Goal: Task Accomplishment & Management: Manage account settings

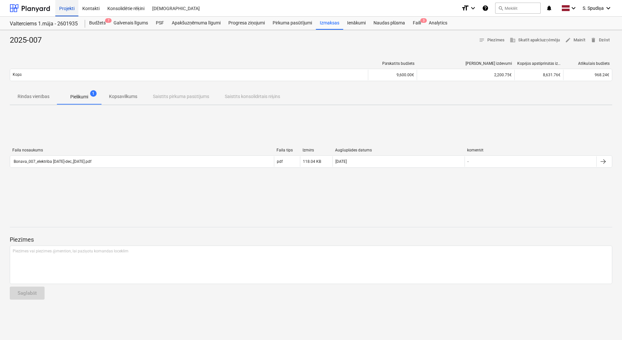
click at [71, 8] on div "Projekti" at bounding box center [66, 8] width 23 height 17
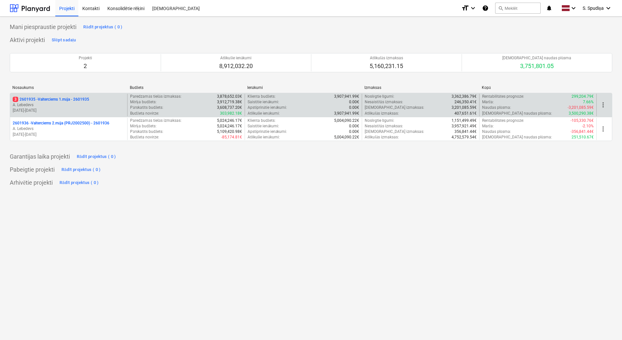
click at [72, 110] on p "[DATE] - [DATE]" at bounding box center [69, 111] width 112 height 6
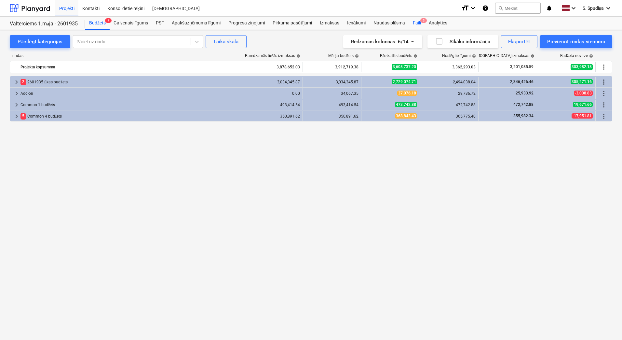
click at [421, 21] on span "3" at bounding box center [423, 20] width 7 height 5
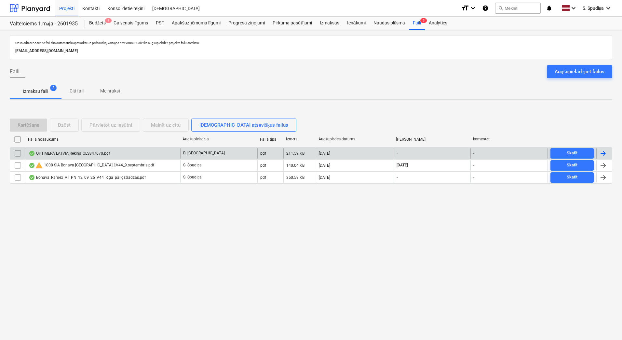
click at [101, 154] on div "OPTIMERA LATVIA Rekins_OLS847670.pdf" at bounding box center [69, 153] width 81 height 5
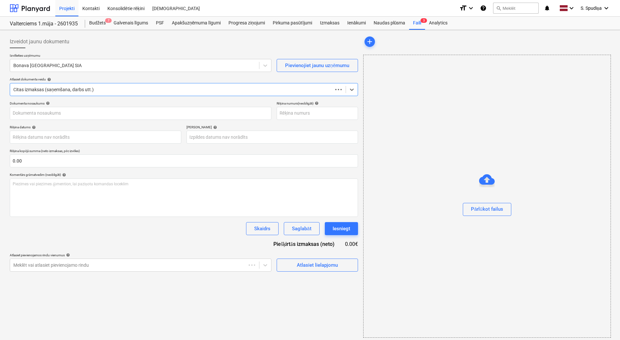
type input "OLS847670"
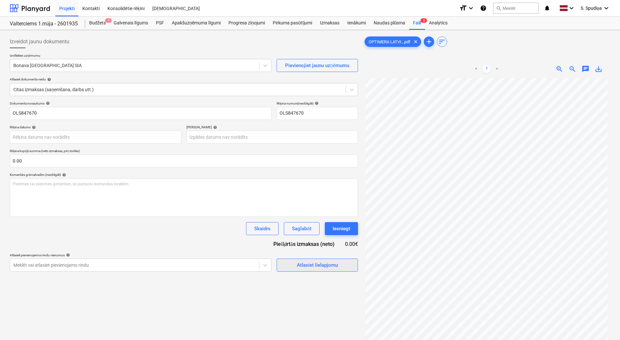
click at [317, 266] on div "Atlasiet lielapjomu" at bounding box center [317, 265] width 41 height 8
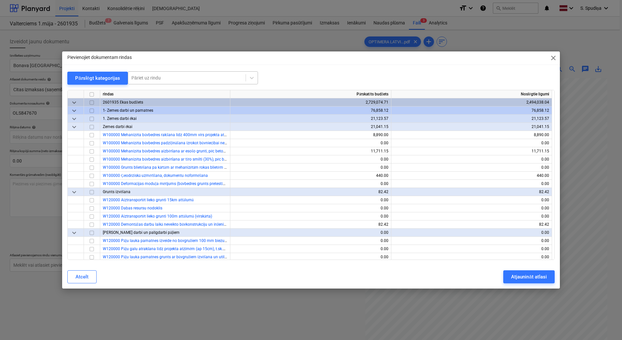
click at [176, 78] on div at bounding box center [186, 78] width 111 height 7
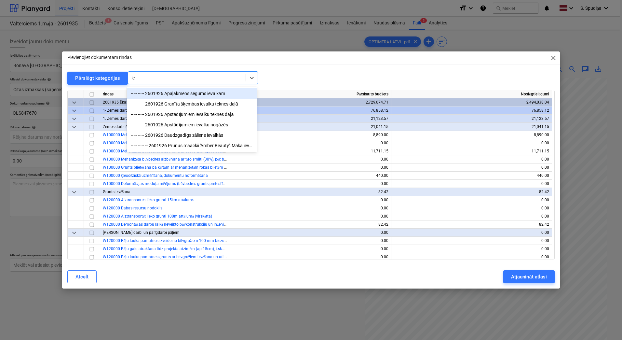
type input "i"
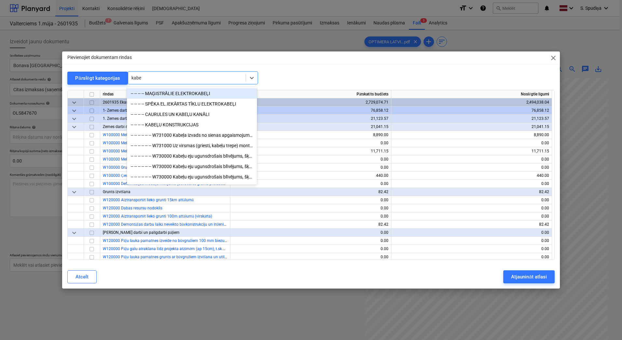
type input "kabeļ"
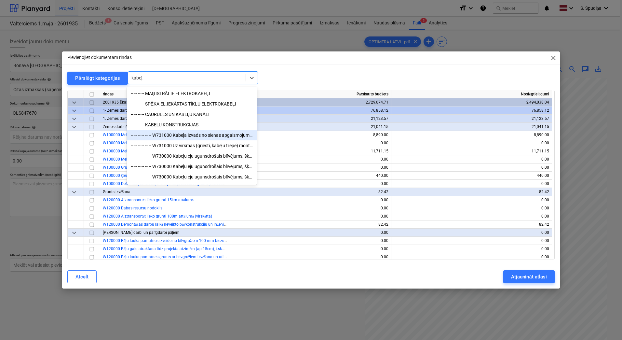
click at [204, 138] on div "-- -- -- -- -- -- W731000 Kabeļa izvads no sienas apgaismojumam pie loga lifta …" at bounding box center [192, 135] width 130 height 10
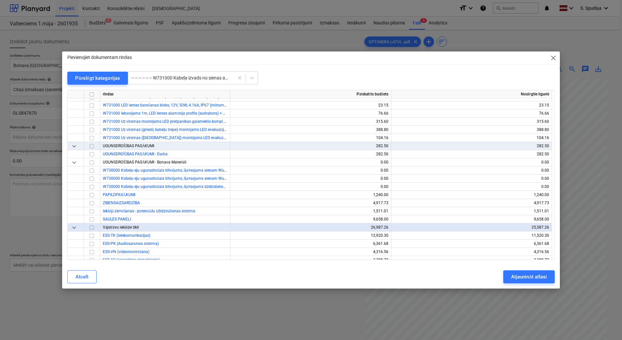
scroll to position [5435, 0]
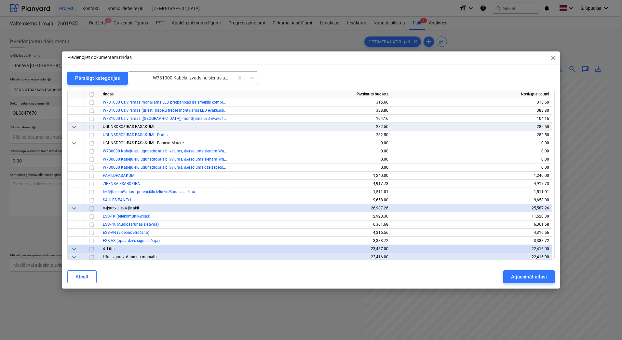
click at [180, 76] on div at bounding box center [180, 78] width 99 height 7
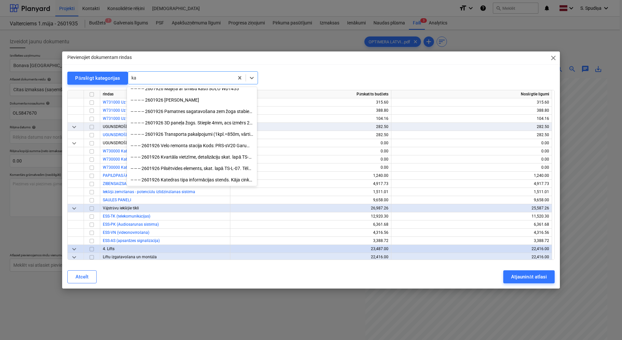
scroll to position [3035, 0]
type input "kab"
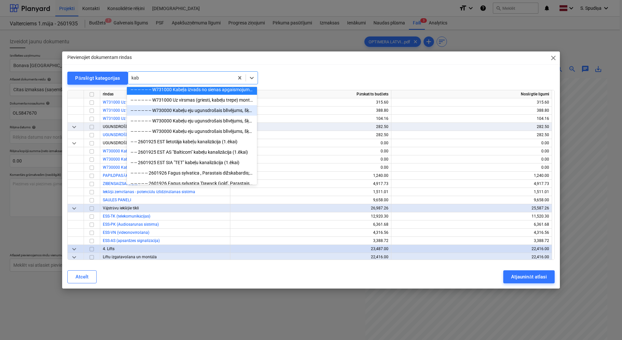
scroll to position [55, 0]
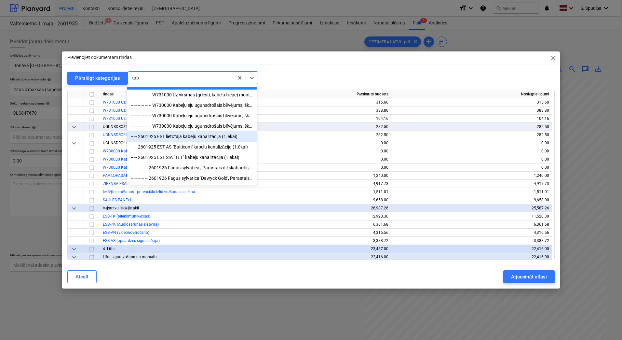
click at [186, 135] on div "-- -- 2601925 EST lietotāja kabeļu kanalizācija (1.ēkai)" at bounding box center [192, 136] width 130 height 10
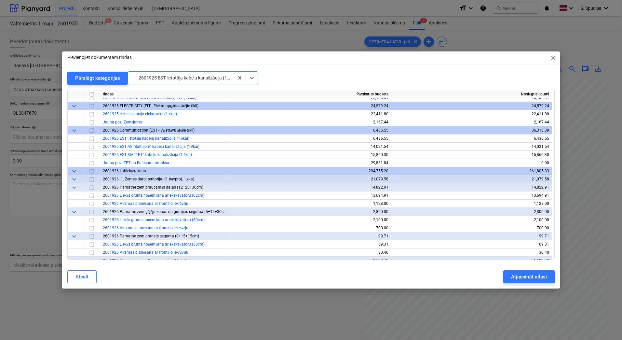
scroll to position [6330, 0]
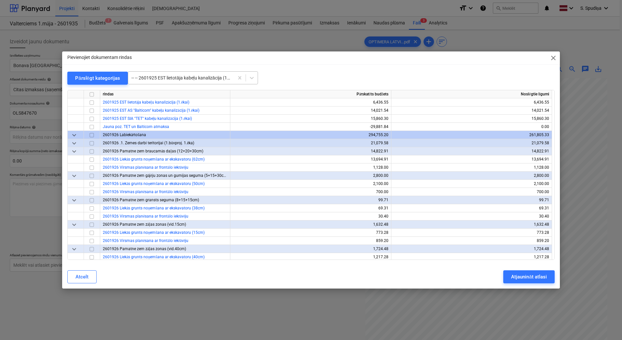
click at [181, 78] on div at bounding box center [180, 78] width 99 height 7
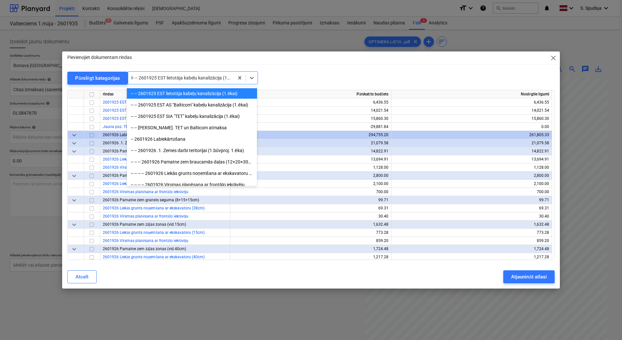
scroll to position [1725, 0]
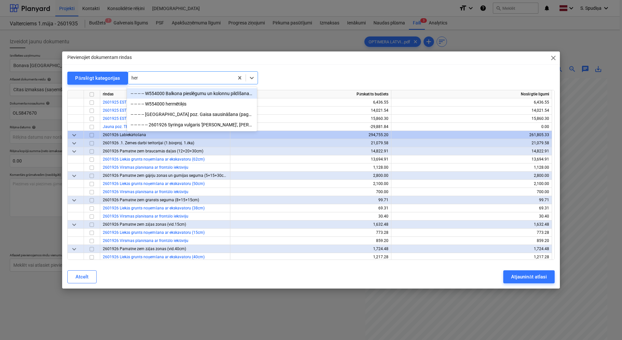
type input "herm"
click at [179, 101] on div "-- -- -- -- W554000 hermētiķis" at bounding box center [192, 104] width 130 height 10
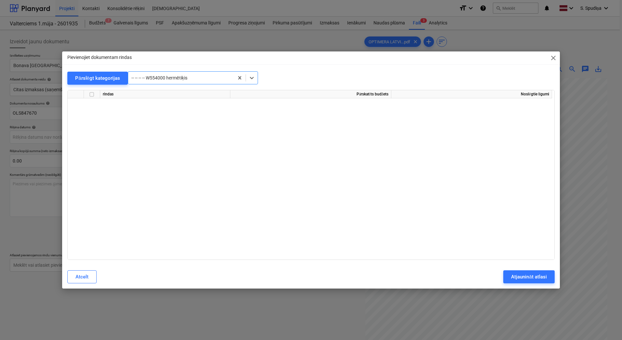
scroll to position [3132, 0]
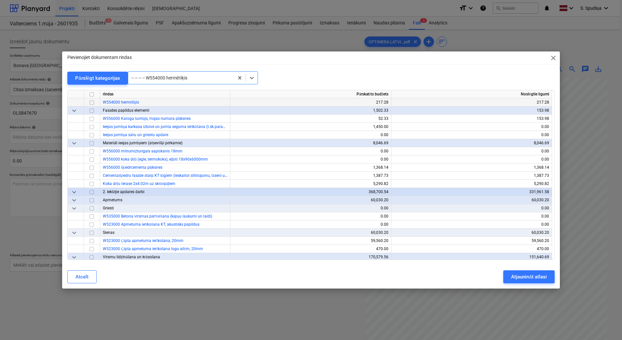
click at [90, 101] on input "checkbox" at bounding box center [92, 103] width 8 height 8
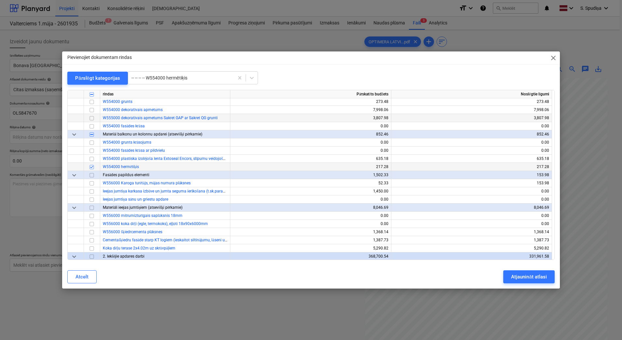
scroll to position [3067, 0]
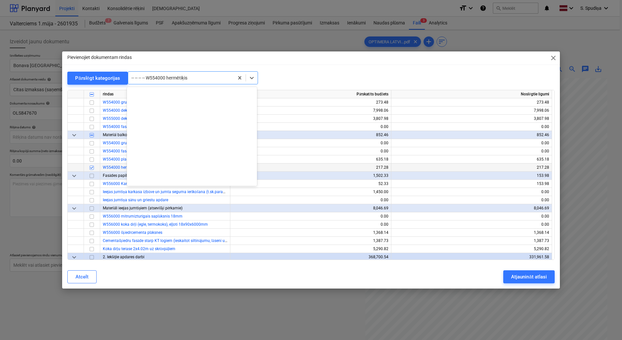
click at [189, 79] on div at bounding box center [180, 78] width 99 height 7
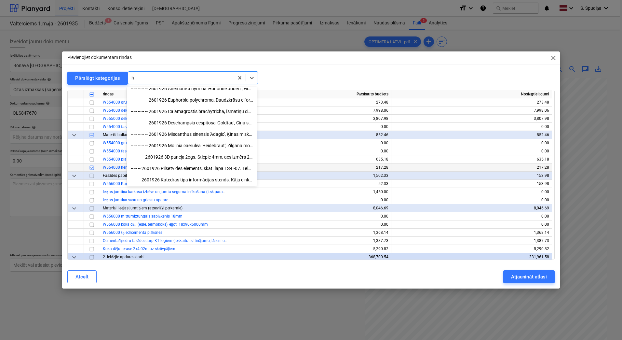
scroll to position [1725, 0]
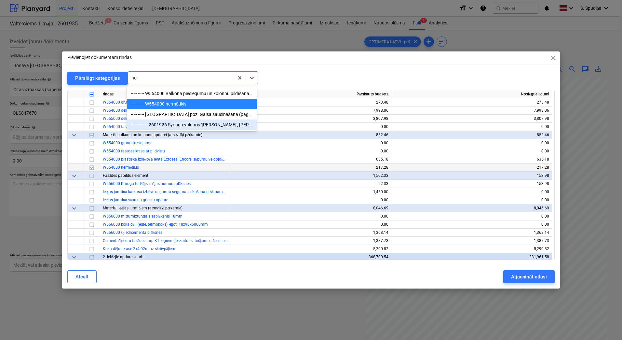
type input "her"
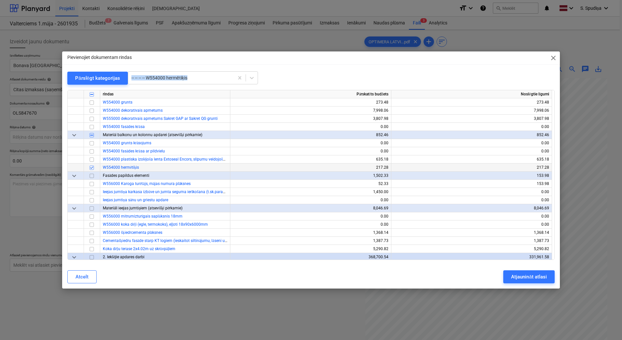
drag, startPoint x: 265, startPoint y: 57, endPoint x: 608, endPoint y: 97, distance: 345.7
click at [608, 97] on div "Pievienojiet dokumentam rindas close Pārslēgt kategorijas -- -- -- -- W554000 h…" at bounding box center [311, 170] width 622 height 340
click at [307, 74] on div "Pārslēgt kategorijas -- -- -- -- W554000 hermētiķis" at bounding box center [311, 77] width 488 height 13
click at [262, 80] on div "Pārslēgt kategorijas -- -- -- -- W554000 hermētiķis" at bounding box center [311, 77] width 488 height 13
click at [93, 168] on input "checkbox" at bounding box center [92, 168] width 8 height 8
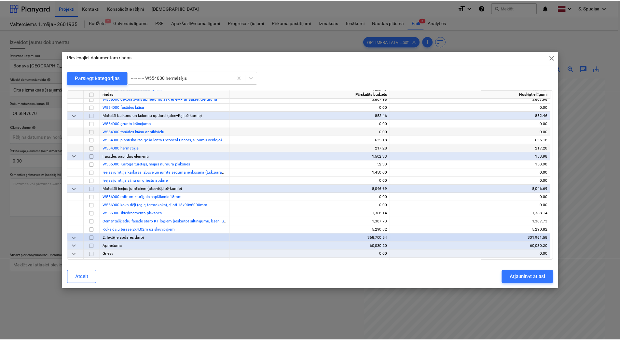
scroll to position [3100, 0]
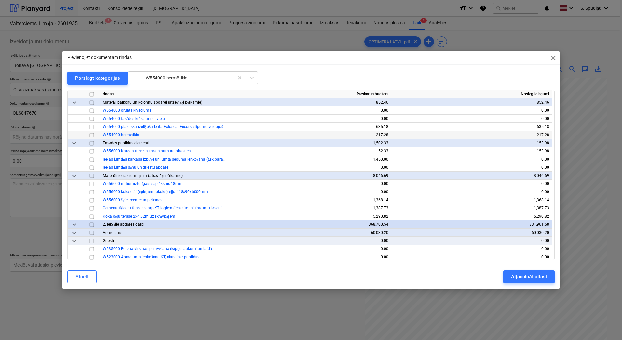
click at [551, 59] on span "close" at bounding box center [554, 58] width 8 height 8
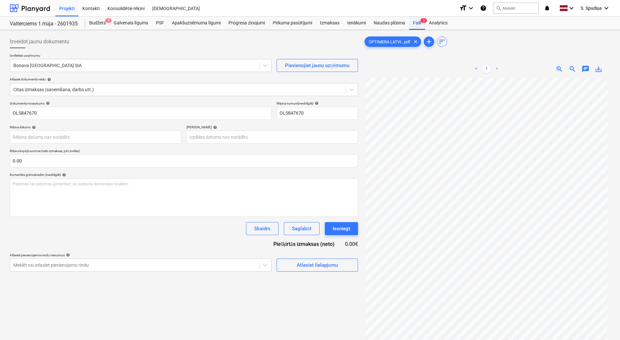
click at [415, 23] on div "Faili 3" at bounding box center [417, 23] width 16 height 13
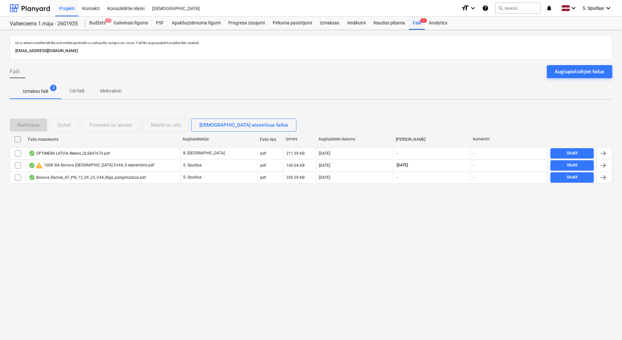
click at [422, 25] on div "Faili 3" at bounding box center [417, 23] width 16 height 13
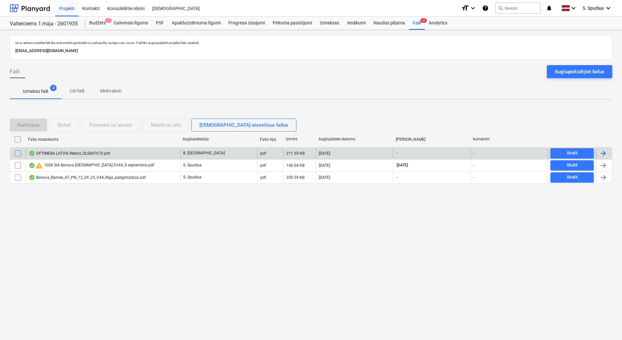
click at [99, 152] on div "OPTIMERA LATVIA Rekins_OLS847670.pdf" at bounding box center [69, 153] width 81 height 5
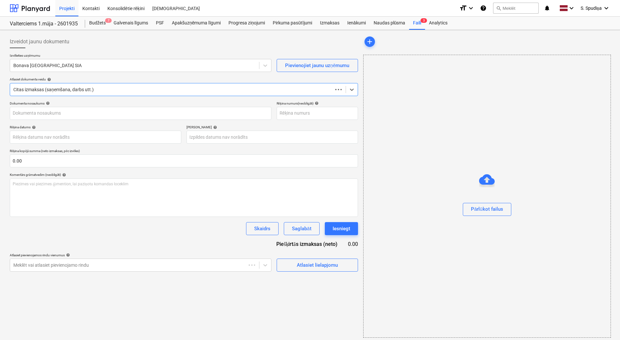
type input "OLS847670"
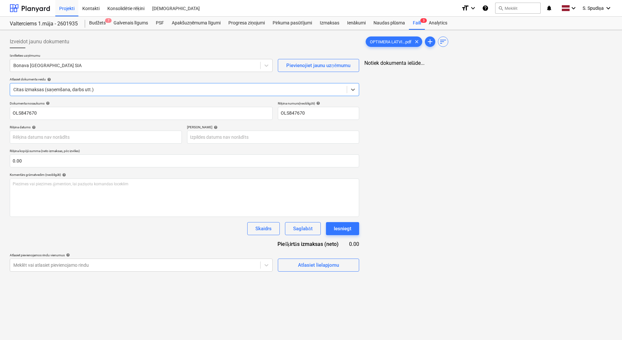
click at [62, 91] on div at bounding box center [178, 89] width 330 height 7
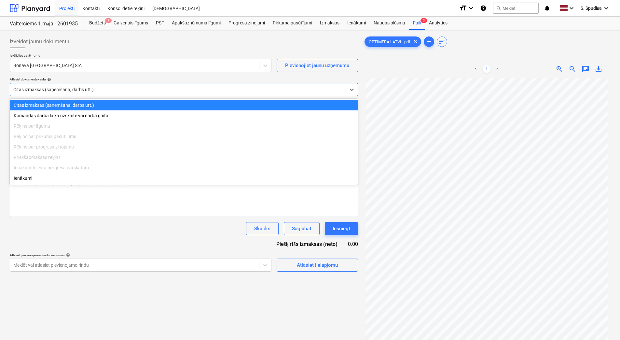
click at [75, 104] on div "Citas izmaksas (saņemšana, darbs utt.)" at bounding box center [184, 105] width 348 height 10
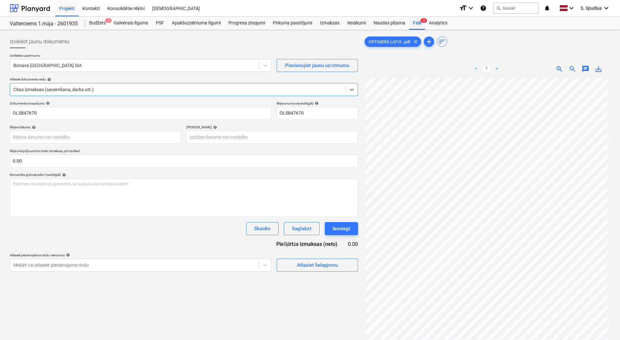
click at [413, 23] on div "Faili 3" at bounding box center [417, 23] width 16 height 13
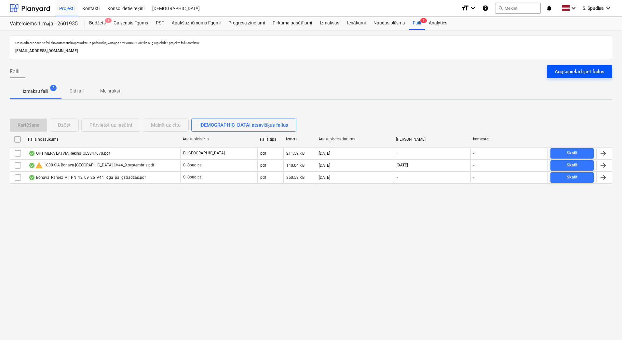
click at [578, 67] on button "Augšupielādējiet failus" at bounding box center [579, 71] width 65 height 13
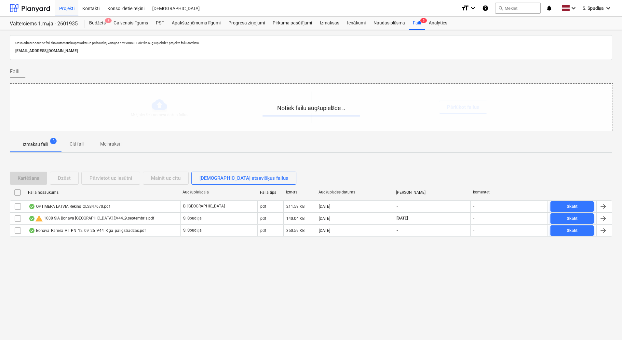
click at [224, 116] on div "Notiek failu augšupielāde .." at bounding box center [311, 107] width 603 height 47
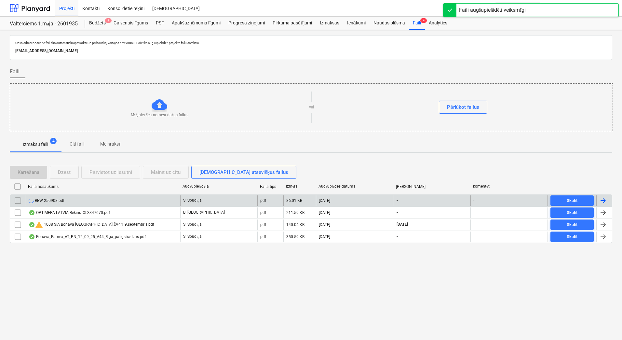
click at [73, 203] on div "REW 250908.pdf" at bounding box center [103, 200] width 155 height 10
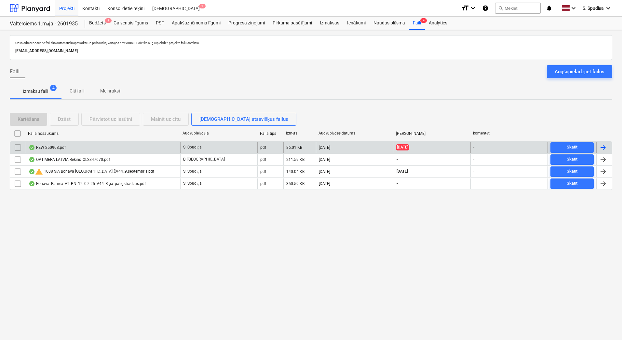
click at [71, 147] on div "REW 250908.pdf" at bounding box center [103, 147] width 155 height 10
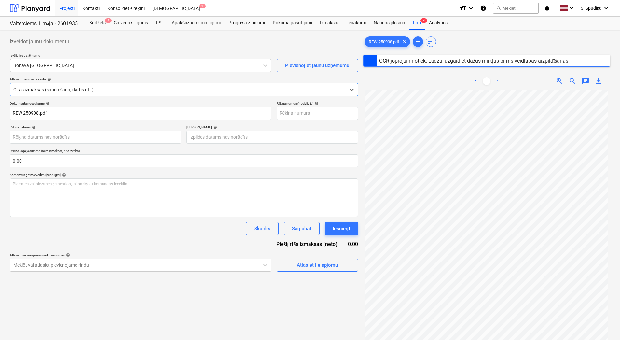
type input "40103762166"
type input "[DATE]"
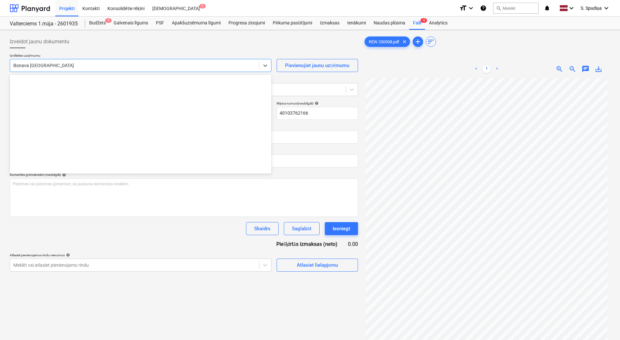
click at [58, 64] on div at bounding box center [134, 65] width 242 height 7
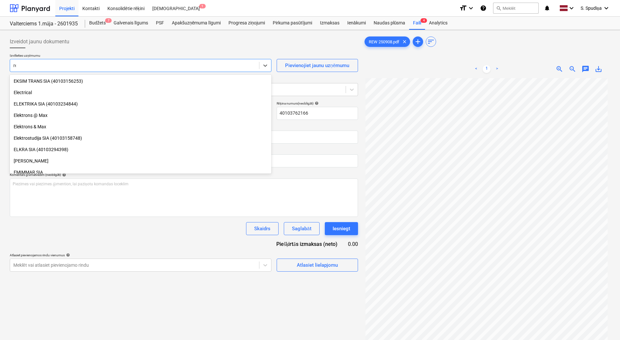
scroll to position [586, 0]
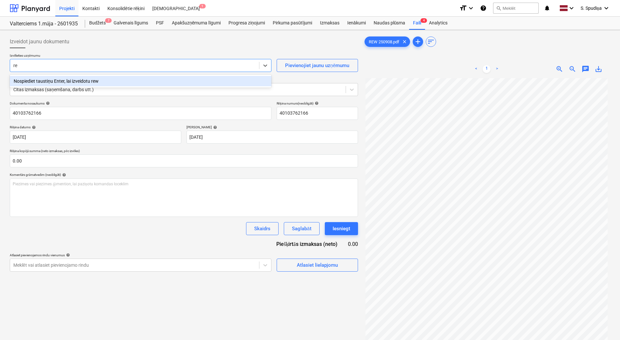
type input "r"
type input "rew"
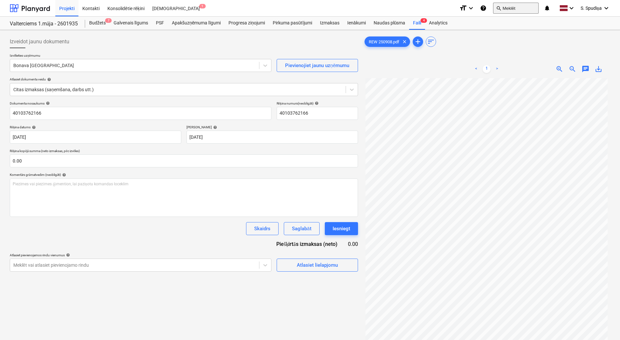
click at [507, 7] on button "search Meklēt" at bounding box center [516, 8] width 46 height 11
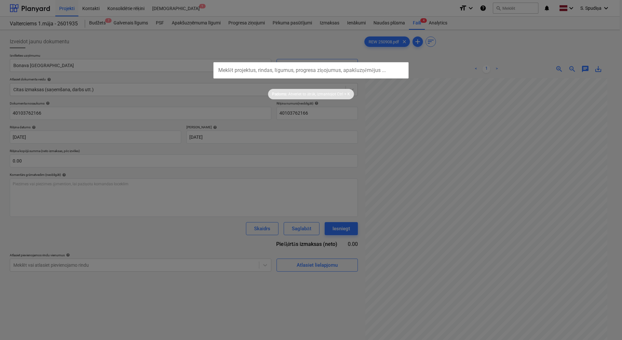
drag, startPoint x: 276, startPoint y: 64, endPoint x: 275, endPoint y: 68, distance: 4.3
click at [276, 66] on input "text" at bounding box center [310, 70] width 195 height 16
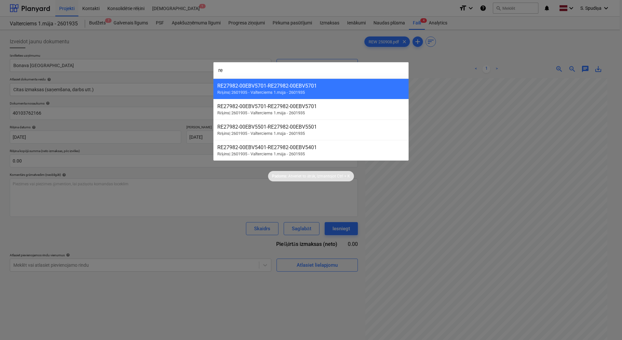
type input "r"
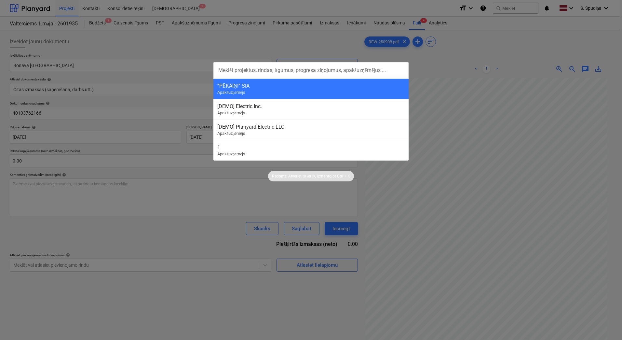
click at [333, 198] on div at bounding box center [311, 170] width 622 height 340
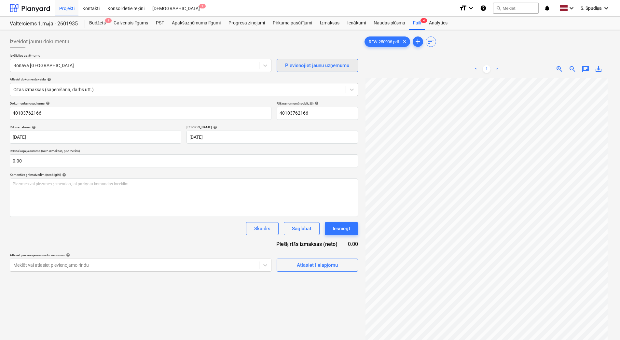
click at [324, 66] on div "Pievienojiet jaunu uzņēmumu" at bounding box center [317, 65] width 64 height 8
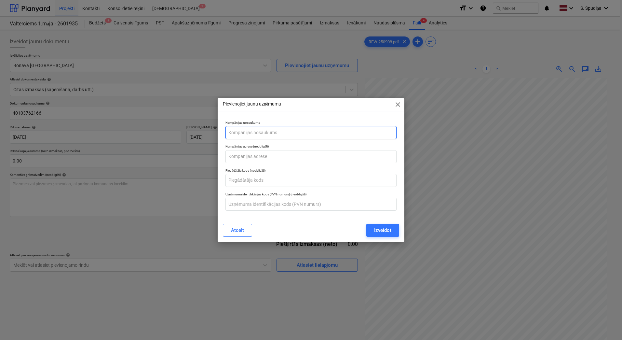
click at [242, 132] on input "text" at bounding box center [311, 132] width 171 height 13
paste input "40103762166"
type input "Rewind SIA (40103762166)"
click at [287, 158] on input "text" at bounding box center [311, 156] width 171 height 13
paste input "[STREET_ADDRESS]"
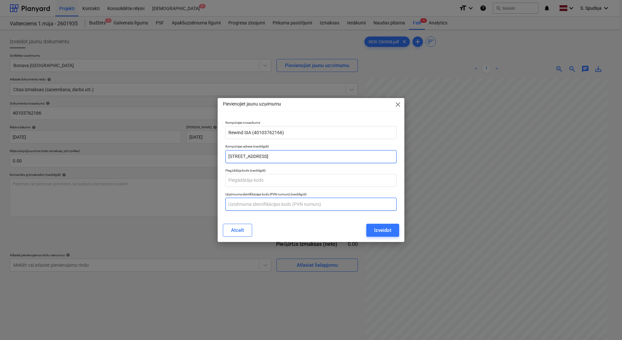
type input "[STREET_ADDRESS]"
click at [256, 205] on input "text" at bounding box center [311, 204] width 171 height 13
click at [252, 205] on input "text" at bounding box center [311, 204] width 171 height 13
paste input "LV40103762166"
type input "LV40103762166"
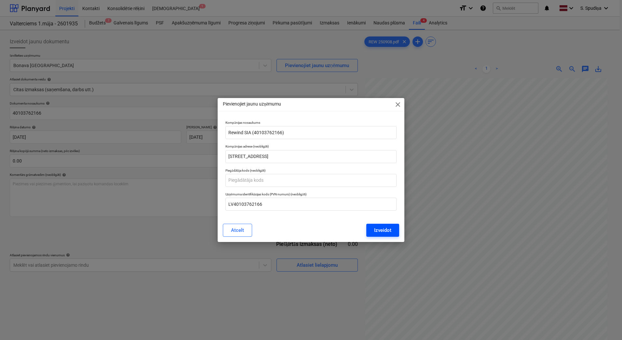
click at [379, 233] on div "Izveidot" at bounding box center [382, 230] width 17 height 8
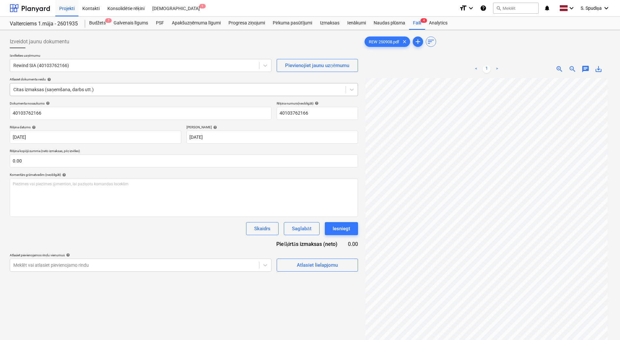
click at [94, 91] on div at bounding box center [177, 89] width 329 height 7
click at [99, 241] on div "Dokumenta nosaukums help 40103762166 Rēķina numurs (neobligāti) help 4010376216…" at bounding box center [184, 186] width 348 height 170
click at [107, 89] on div at bounding box center [177, 89] width 329 height 7
click at [60, 225] on div "Skaidrs Saglabāt Iesniegt" at bounding box center [184, 228] width 348 height 13
click at [288, 27] on div "Pirkuma pasūtījumi" at bounding box center [292, 23] width 47 height 13
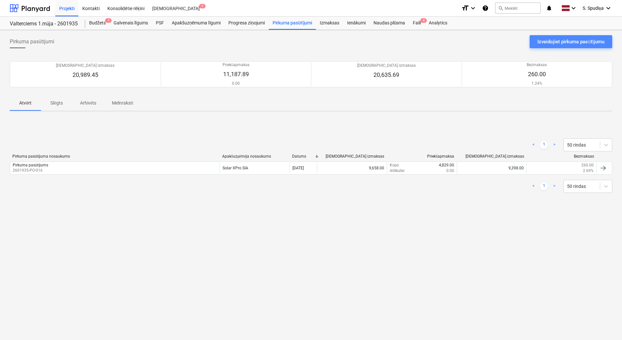
click at [553, 45] on div "Izveidojiet pirkuma pasūtījumu" at bounding box center [571, 41] width 67 height 8
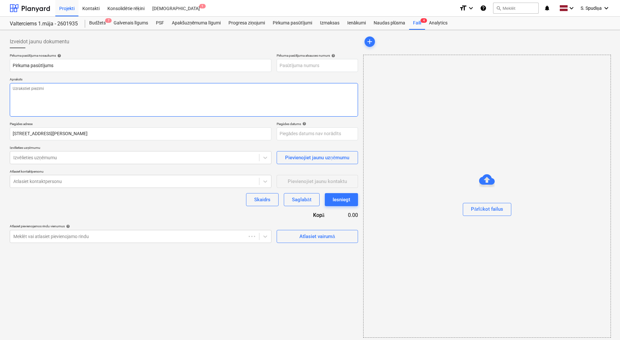
type textarea "x"
type input "2601935-PO-038"
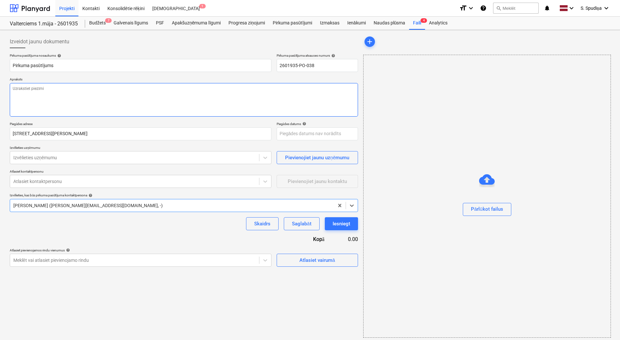
type textarea "x"
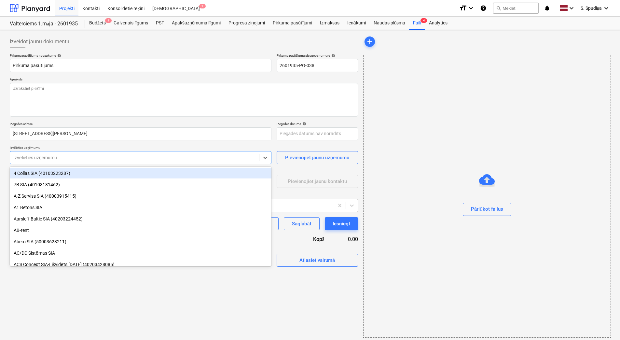
click at [68, 160] on div at bounding box center [134, 157] width 242 height 7
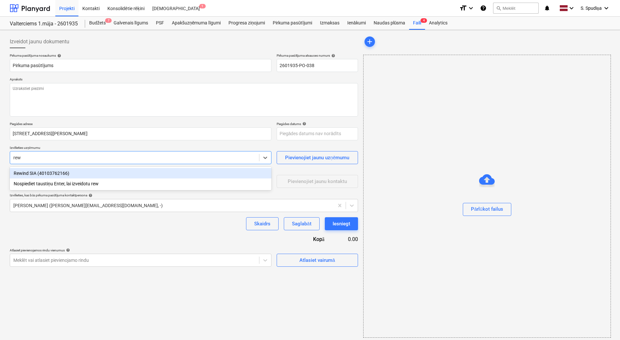
type input "rewi"
click at [72, 175] on div "Rewind SIA (40103762166)" at bounding box center [141, 173] width 262 height 10
type textarea "x"
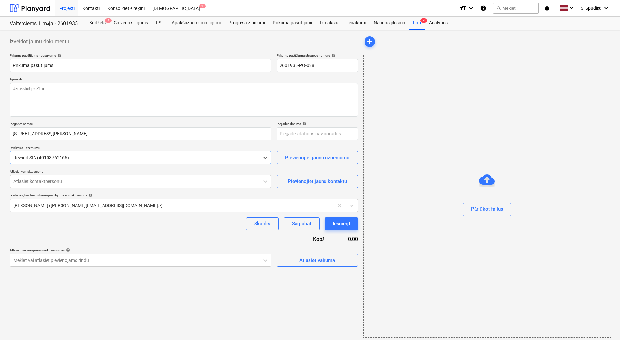
click at [81, 177] on div "Atlasiet kontaktpersonu" at bounding box center [134, 181] width 249 height 9
click at [103, 181] on div at bounding box center [134, 181] width 242 height 7
click at [308, 184] on div "Pievienojiet jaunu kontaktu" at bounding box center [317, 181] width 59 height 8
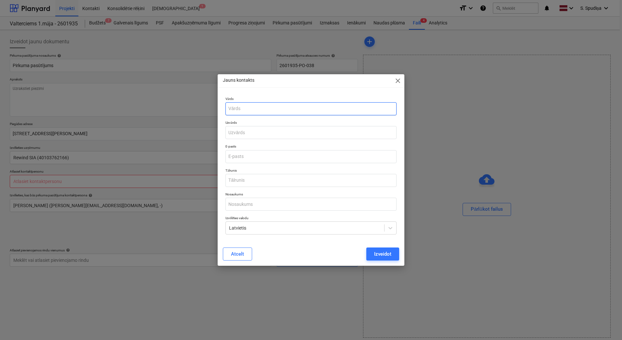
type textarea "x"
click at [258, 109] on input "text" at bounding box center [311, 108] width 171 height 13
type input "Jān"
type textarea "x"
type input "[PERSON_NAME]"
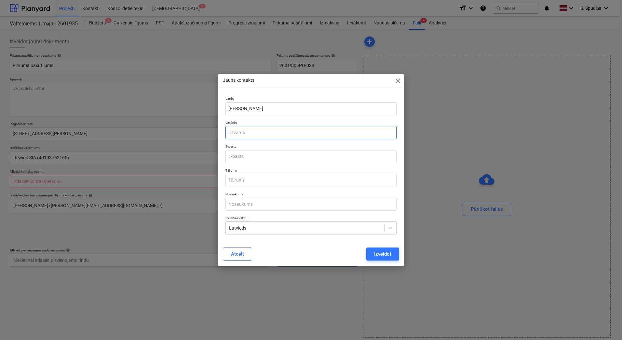
click at [254, 130] on input "text" at bounding box center [311, 132] width 171 height 13
type input "Rudzītis"
click at [267, 153] on input "email" at bounding box center [311, 156] width 171 height 13
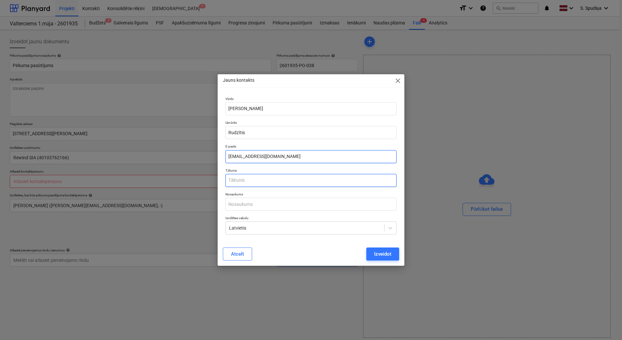
type input "[EMAIL_ADDRESS][DOMAIN_NAME]"
click at [251, 182] on input "text" at bounding box center [311, 180] width 171 height 13
type input "[PHONE_NUMBER]"
click at [372, 252] on button "Izveidot" at bounding box center [382, 253] width 33 height 13
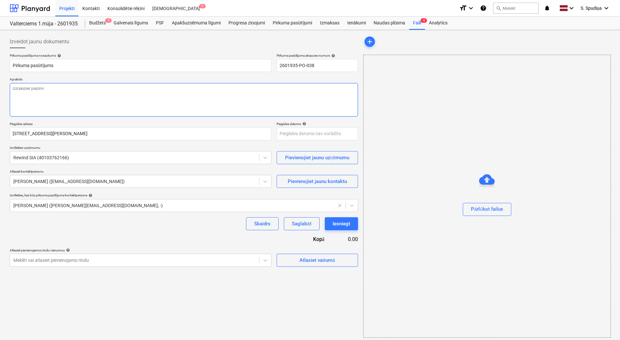
click at [135, 96] on textarea at bounding box center [184, 100] width 348 height 34
type textarea "x"
type textarea "A"
type textarea "x"
type textarea "Av"
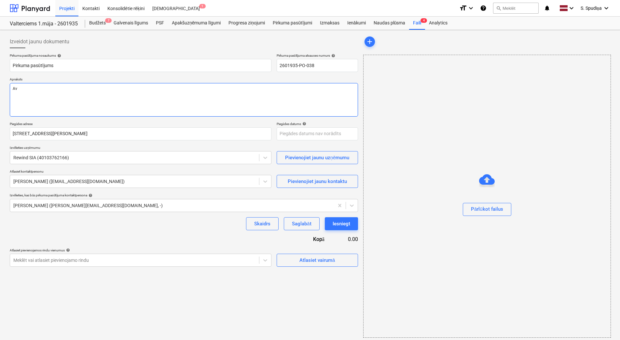
type textarea "x"
type textarea "Ava"
type textarea "x"
type textarea "Avan"
type textarea "x"
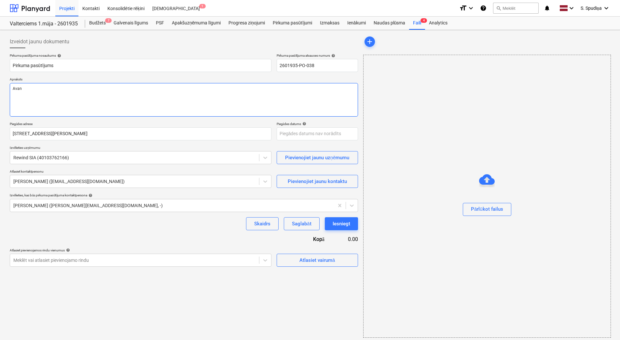
type textarea "Avans"
type textarea "x"
type textarea "Avanss"
type textarea "x"
type textarea "Avanss"
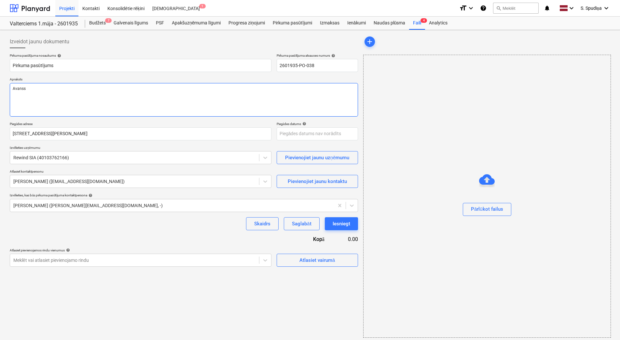
type textarea "x"
type textarea "Avanss 7"
type textarea "x"
type textarea "Avanss 75"
type textarea "x"
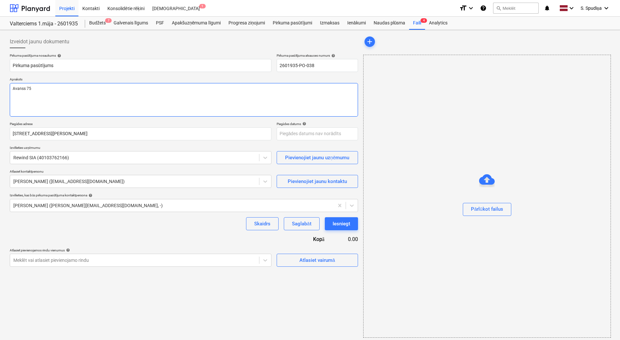
type textarea "[DEMOGRAPHIC_DATA] 75%"
drag, startPoint x: 62, startPoint y: 92, endPoint x: -1, endPoint y: 91, distance: 63.8
click at [0, 91] on html "Projekti Kontakti Konsolidētie rēķini Iesūtne 1 format_size keyboard_arrow_down…" at bounding box center [310, 170] width 620 height 340
type textarea "x"
drag, startPoint x: 79, startPoint y: 133, endPoint x: -1, endPoint y: 131, distance: 80.1
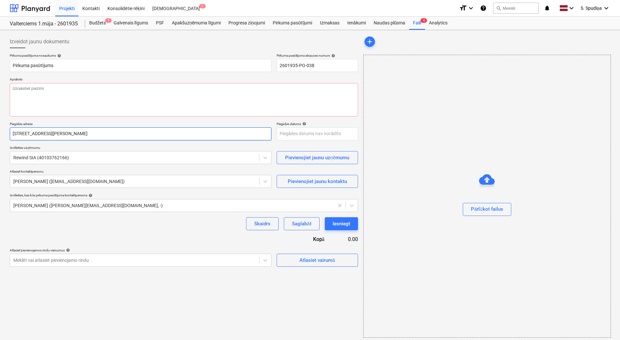
click at [0, 131] on html "Projekti Kontakti Konsolidētie rēķini Iesūtne 1 format_size keyboard_arrow_down…" at bounding box center [310, 170] width 620 height 340
click at [97, 297] on div "Izveidot jaunu dokumentu Pirkuma pasūtījuma nosaukums help Pirkuma pasūtījums P…" at bounding box center [183, 187] width 353 height 308
click at [250, 222] on button "Skaidrs" at bounding box center [262, 223] width 33 height 13
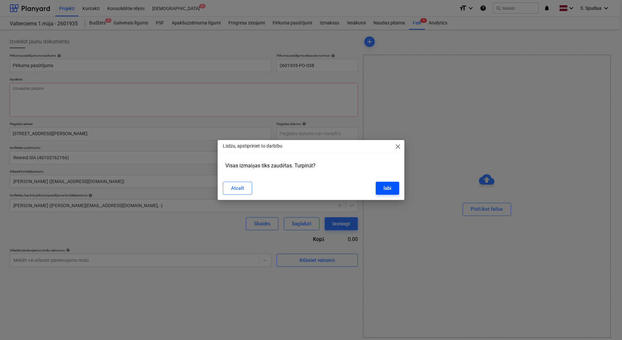
click at [385, 186] on div "labi" at bounding box center [388, 188] width 8 height 8
type textarea "x"
type input "2601935-PO-038"
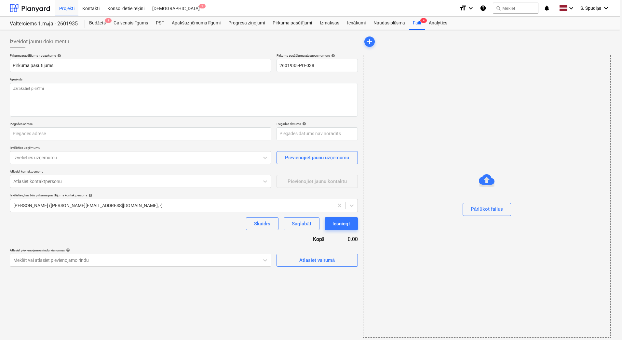
type textarea "x"
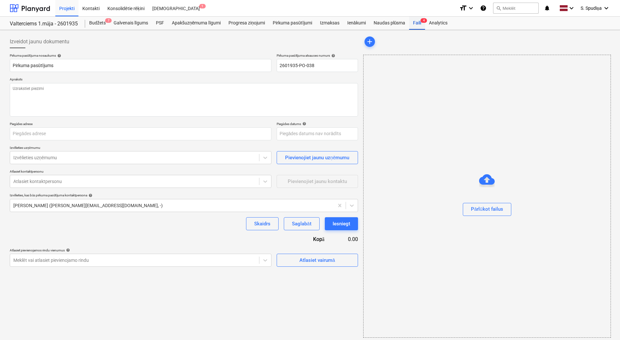
click at [418, 19] on div "Faili 4" at bounding box center [417, 23] width 16 height 13
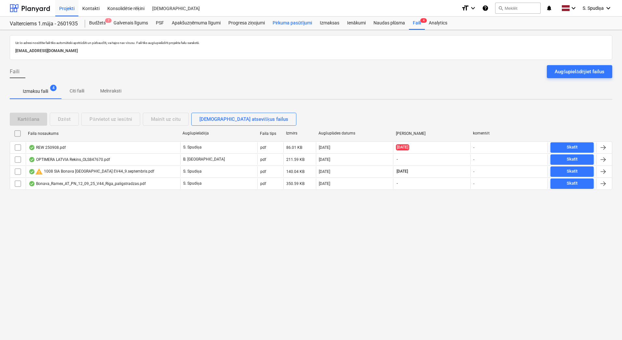
click at [280, 21] on div "Pirkuma pasūtījumi" at bounding box center [292, 23] width 47 height 13
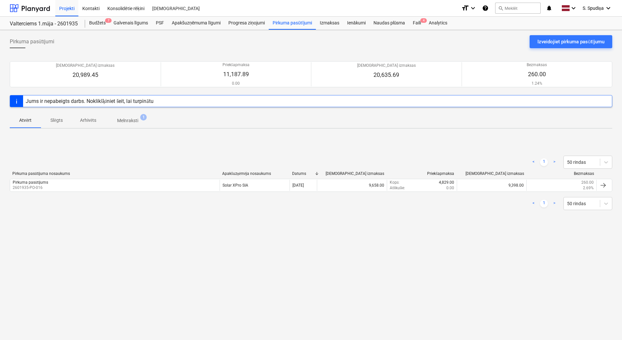
click at [130, 122] on p "Melnraksti" at bounding box center [127, 120] width 21 height 7
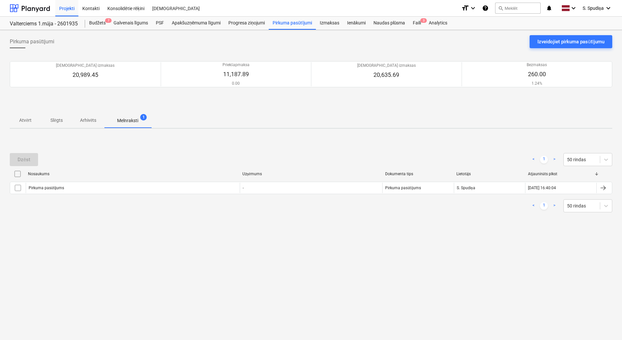
drag, startPoint x: 18, startPoint y: 189, endPoint x: 19, endPoint y: 181, distance: 8.2
click at [18, 186] on input "checkbox" at bounding box center [18, 188] width 10 height 10
click at [23, 159] on div "Dzēst" at bounding box center [24, 159] width 13 height 8
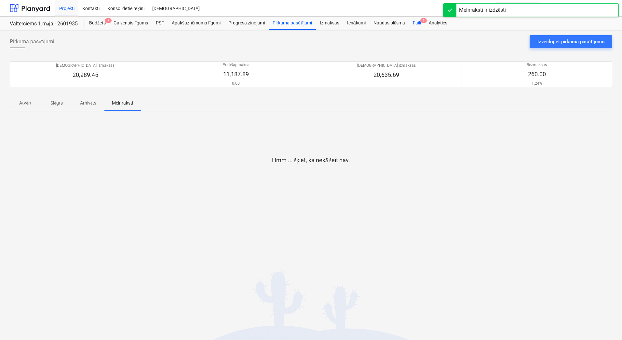
click at [416, 26] on div "Faili 3" at bounding box center [417, 23] width 16 height 13
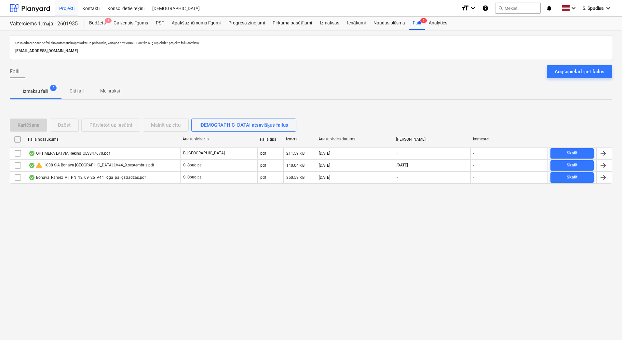
drag, startPoint x: 575, startPoint y: 70, endPoint x: 612, endPoint y: 67, distance: 37.9
click at [575, 70] on div "Augšupielādējiet failus" at bounding box center [580, 71] width 50 height 8
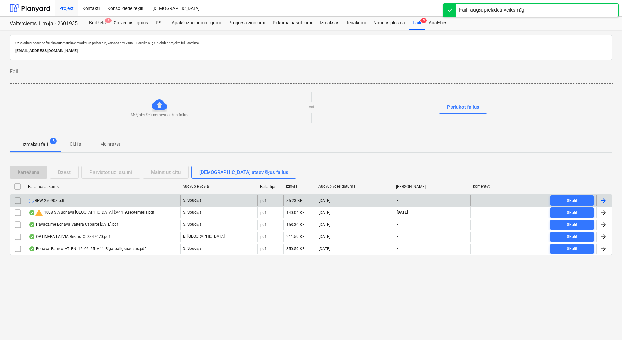
click at [71, 196] on div "REW 250908.pdf" at bounding box center [103, 200] width 155 height 10
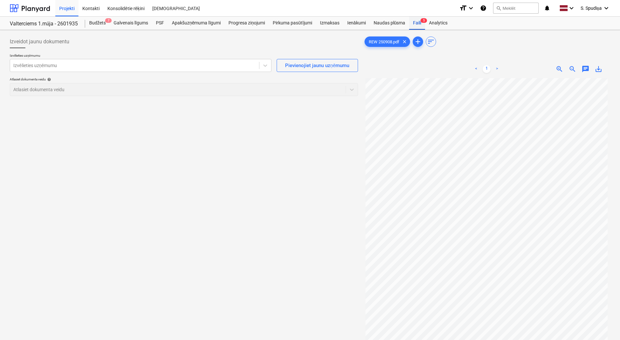
click at [413, 23] on div "Faili 5" at bounding box center [417, 23] width 16 height 13
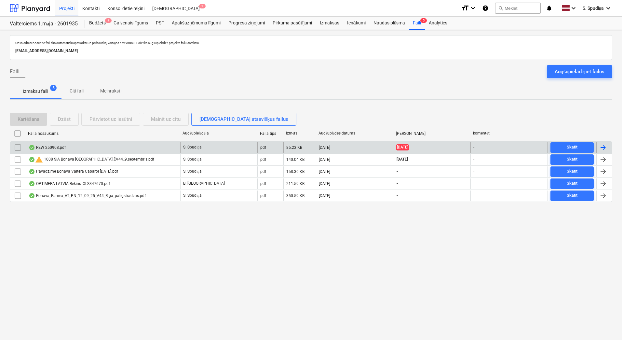
click at [81, 146] on div "REW 250908.pdf" at bounding box center [103, 147] width 155 height 10
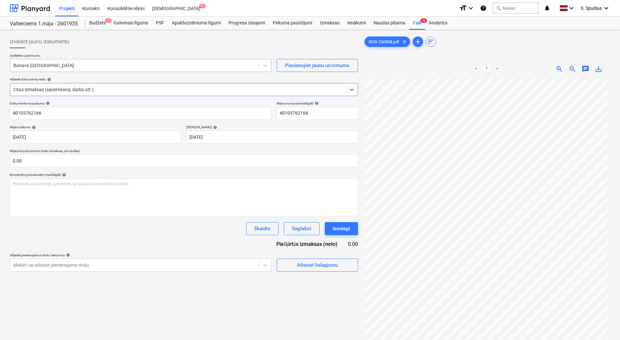
click at [75, 64] on div at bounding box center [134, 65] width 242 height 7
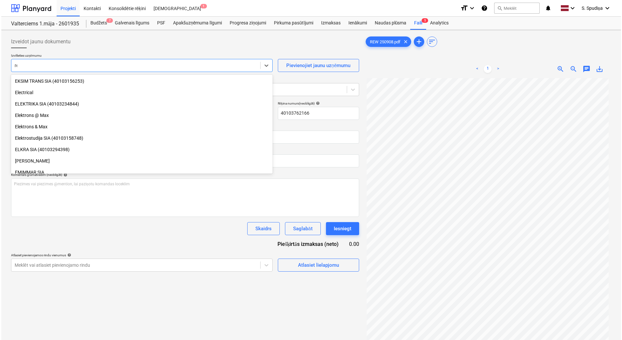
scroll to position [597, 0]
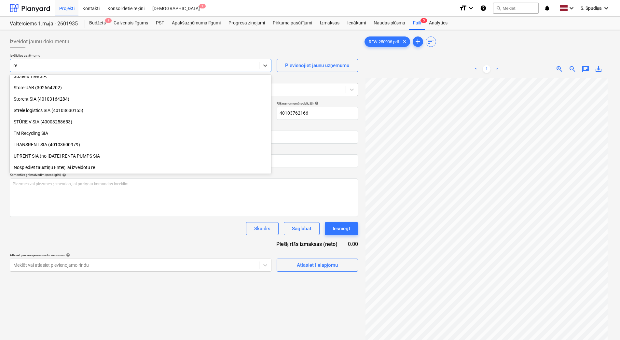
type input "rew"
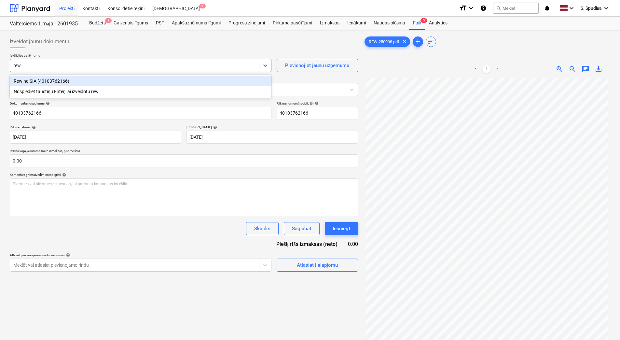
click at [60, 82] on div "Rewind SIA (40103762166)" at bounding box center [141, 81] width 262 height 10
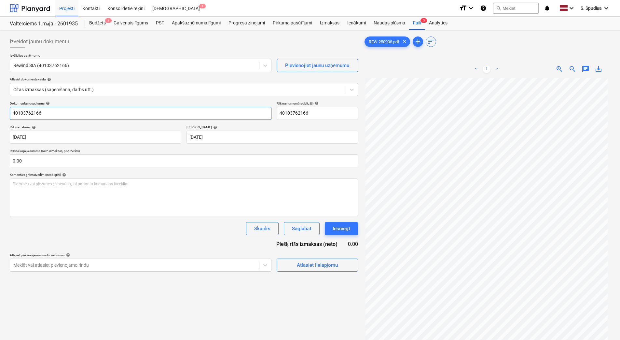
drag, startPoint x: 43, startPoint y: 113, endPoint x: -1, endPoint y: 113, distance: 44.6
click at [0, 113] on html "Projekti Kontakti Konsolidētie rēķini Iesūtne 1 format_size keyboard_arrow_down…" at bounding box center [310, 170] width 620 height 340
drag, startPoint x: 39, startPoint y: 112, endPoint x: -1, endPoint y: 113, distance: 40.4
click at [0, 113] on html "Projekti Kontakti Konsolidētie rēķini Iesūtne 1 format_size keyboard_arrow_down…" at bounding box center [310, 170] width 620 height 340
type input "REW 250908"
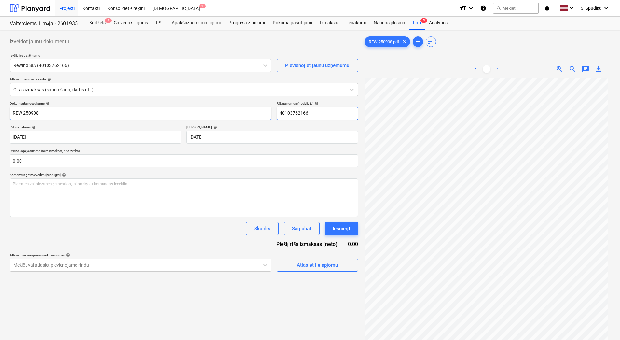
drag, startPoint x: 178, startPoint y: 114, endPoint x: 137, endPoint y: 114, distance: 40.7
click at [137, 114] on div "Dokumenta nosaukums help REW 250908 Rēķina numurs (neobligāti) help 40103762166" at bounding box center [184, 110] width 348 height 19
paste input "REW 250908"
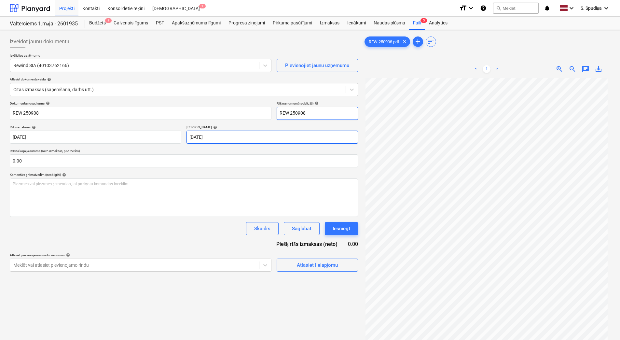
type input "REW 250908"
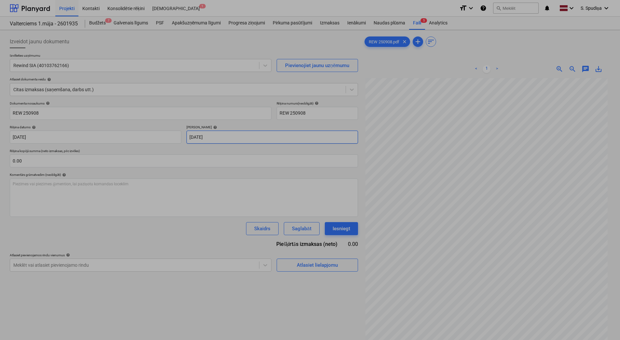
click at [227, 141] on body "Projekti Kontakti Konsolidētie rēķini Iesūtne 1 format_size keyboard_arrow_down…" at bounding box center [310, 170] width 620 height 340
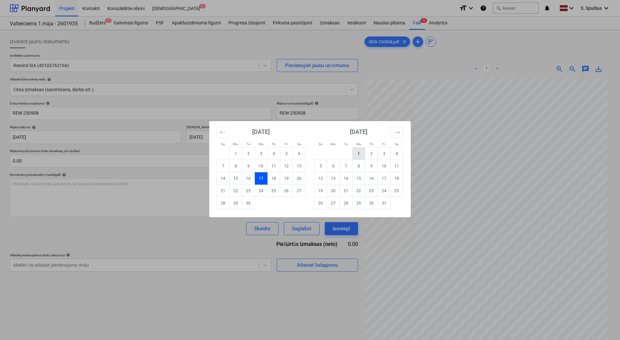
click at [354, 153] on td "1" at bounding box center [358, 153] width 13 height 12
type input "[DATE]"
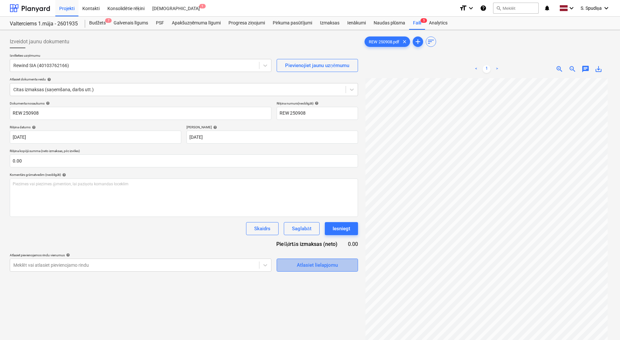
click at [306, 266] on div "Atlasiet lielapjomu" at bounding box center [317, 265] width 41 height 8
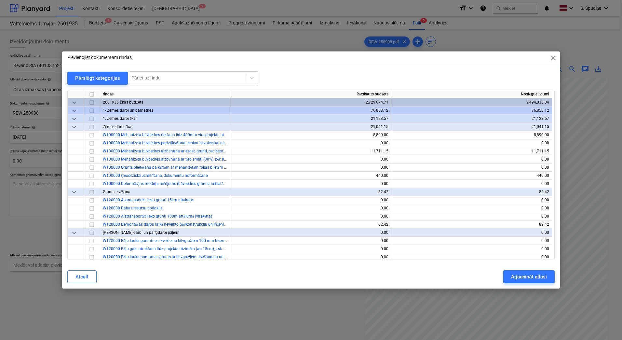
click at [167, 71] on div "Pievienojiet dokumentam rindas close Pārslēgt kategorijas Pāriet uz rindu rinda…" at bounding box center [311, 169] width 498 height 237
click at [166, 75] on div at bounding box center [186, 78] width 111 height 7
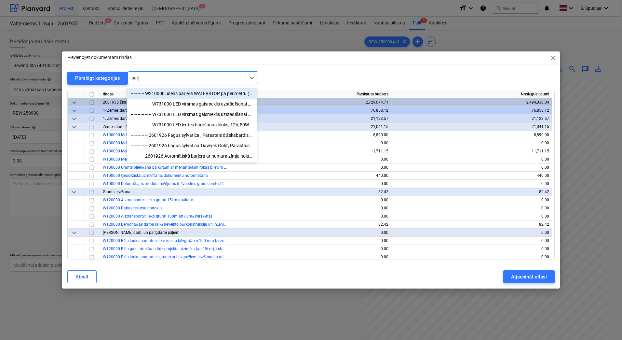
type input "barje"
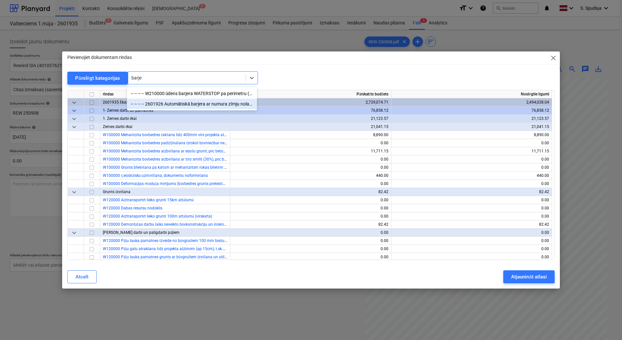
click at [201, 105] on div "-- -- -- -- 2601926 Automātiskā barjera ar numura zīmju nolasīšanas sistēmu Kod…" at bounding box center [192, 104] width 130 height 10
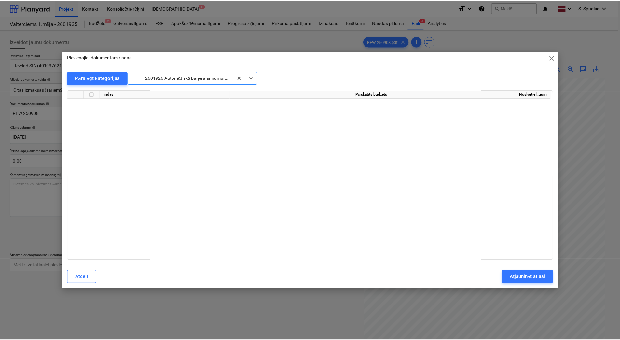
scroll to position [9081, 0]
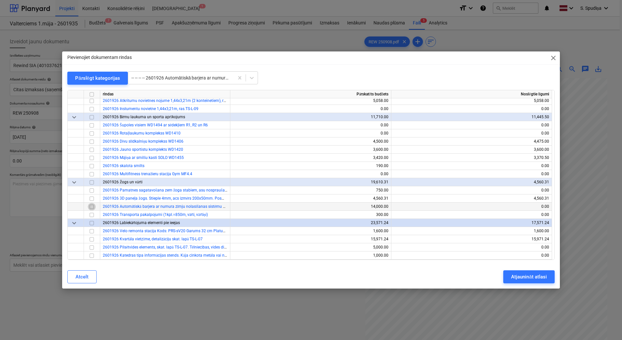
click at [92, 208] on input "checkbox" at bounding box center [92, 207] width 8 height 8
click at [516, 278] on div "Atjaunināt atlasi" at bounding box center [528, 276] width 35 height 8
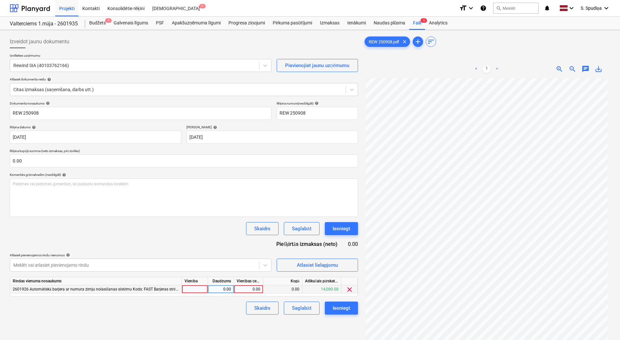
click at [253, 288] on div "0.00" at bounding box center [249, 289] width 24 height 8
type input "9550"
click at [296, 307] on div "Saglabāt" at bounding box center [301, 308] width 19 height 8
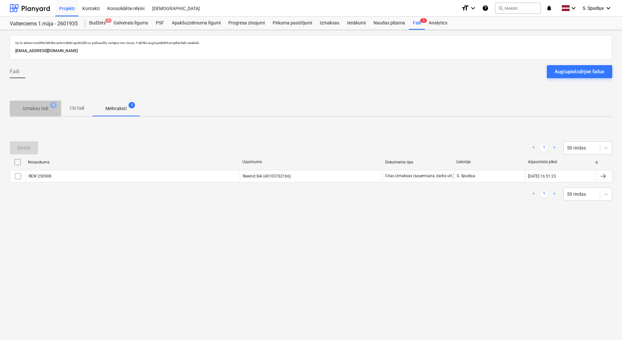
click at [37, 108] on p "Izmaksu faili" at bounding box center [35, 108] width 25 height 7
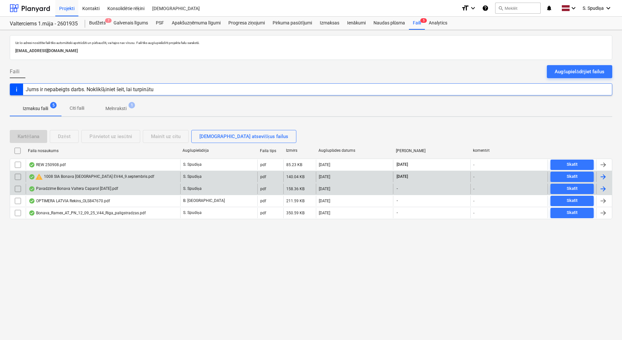
click at [71, 189] on div "Pavadzīme Bonava Valtera Caparol [DATE].pdf" at bounding box center [73, 188] width 89 height 5
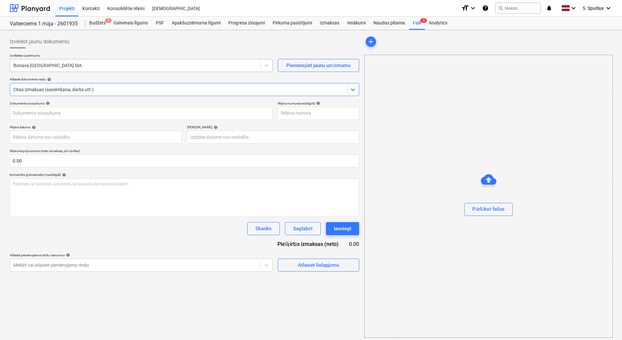
type input "40003941615"
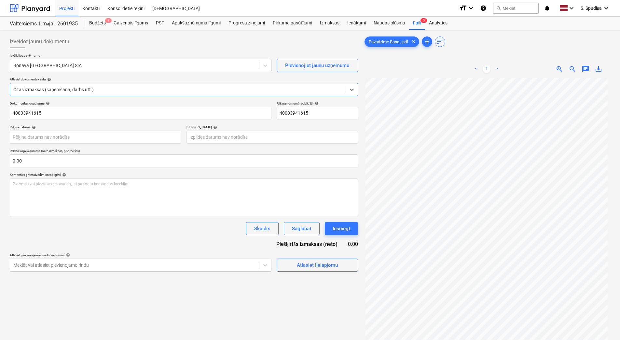
click at [76, 65] on div at bounding box center [134, 65] width 242 height 7
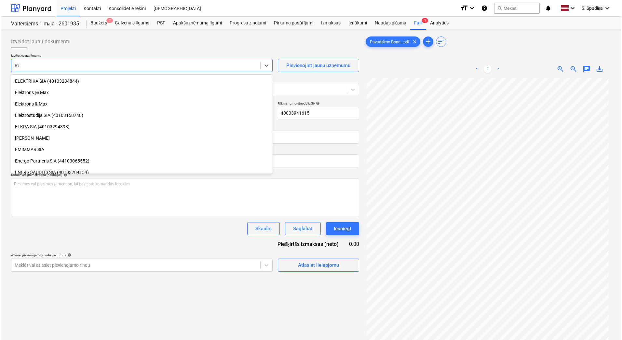
scroll to position [153, 0]
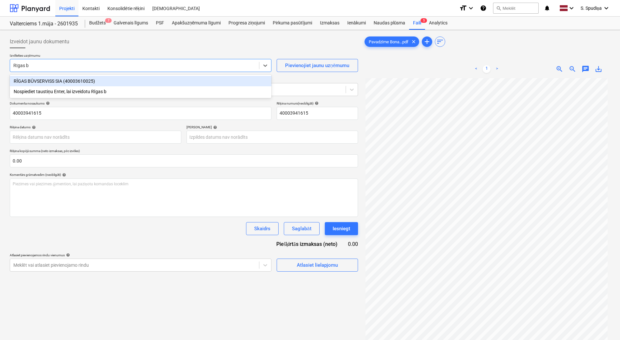
type input "Rīgas bū"
click at [58, 81] on div "RĪGAS BŪVSERVISS SIA (40003610025)" at bounding box center [141, 81] width 262 height 10
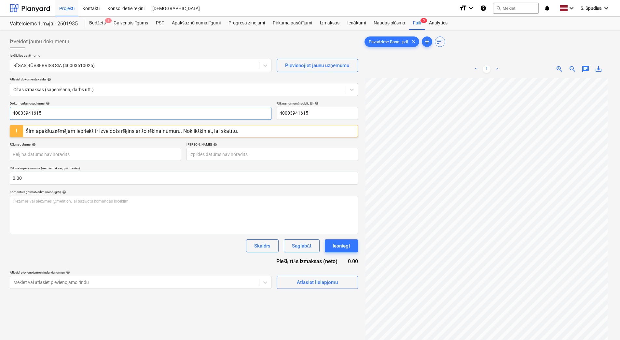
drag, startPoint x: 61, startPoint y: 116, endPoint x: -1, endPoint y: 119, distance: 62.3
click at [0, 119] on html "Projekti Kontakti Konsolidētie rēķini Iesūtne format_size keyboard_arrow_down h…" at bounding box center [310, 170] width 620 height 340
drag, startPoint x: 4, startPoint y: 115, endPoint x: -1, endPoint y: 116, distance: 5.5
click at [0, 116] on html "Projekti Kontakti Konsolidētie rēķini Iesūtne format_size keyboard_arrow_down h…" at bounding box center [310, 170] width 620 height 340
type input "RBUV 376540"
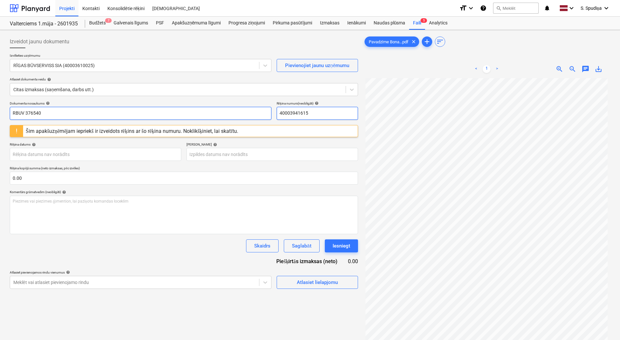
drag, startPoint x: 288, startPoint y: 113, endPoint x: 197, endPoint y: 113, distance: 91.1
click at [197, 113] on div "Dokumenta nosaukums help RBUV 376540 Rēķina numurs (neobligāti) help 40003941615" at bounding box center [184, 110] width 348 height 19
paste input "RBUV 376540"
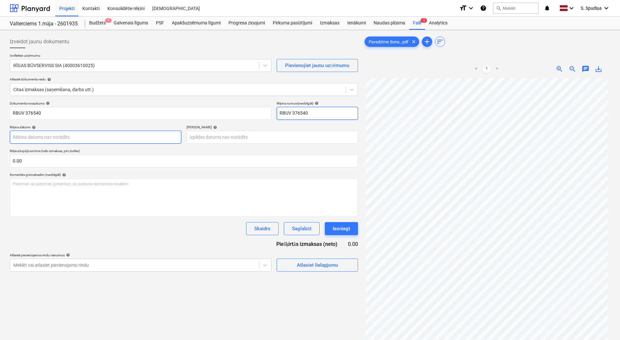
type input "RBUV 376540"
click at [80, 138] on body "Projekti Kontakti Konsolidētie rēķini Iesūtne format_size keyboard_arrow_down h…" at bounding box center [310, 170] width 620 height 340
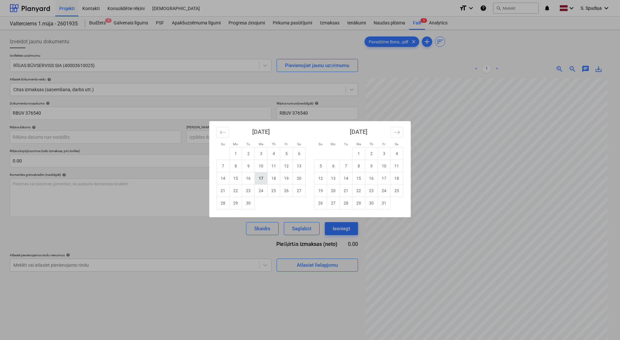
click at [259, 179] on td "17" at bounding box center [261, 178] width 13 height 12
type input "[DATE]"
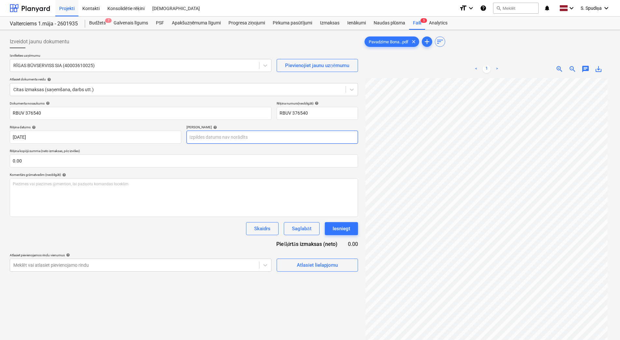
click at [211, 136] on body "Projekti Kontakti Konsolidētie rēķini Iesūtne format_size keyboard_arrow_down h…" at bounding box center [310, 170] width 620 height 340
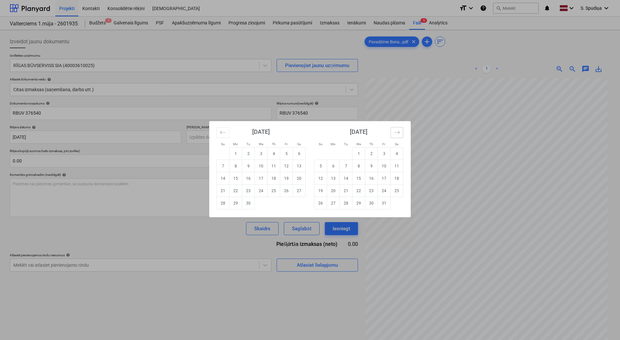
click at [394, 132] on icon "Move forward to switch to the next month." at bounding box center [397, 132] width 6 height 6
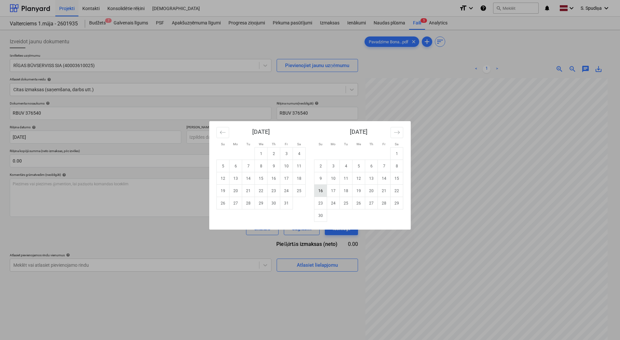
click at [323, 189] on td "16" at bounding box center [320, 191] width 13 height 12
type input "[DATE]"
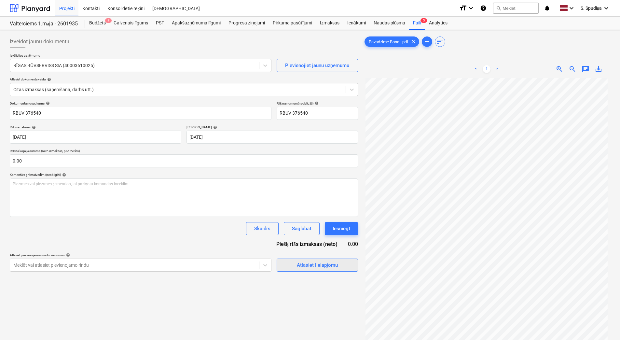
click at [315, 266] on div "Atlasiet lielapjomu" at bounding box center [317, 265] width 41 height 8
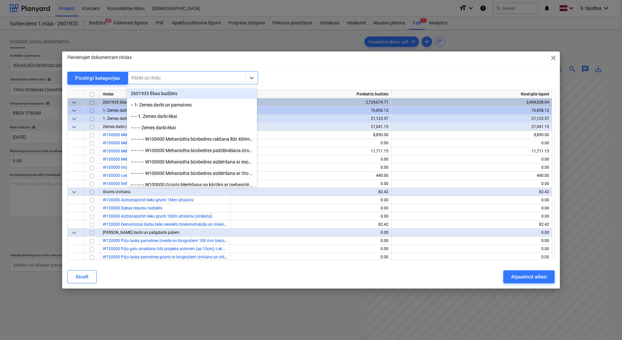
click at [176, 75] on div at bounding box center [186, 78] width 111 height 7
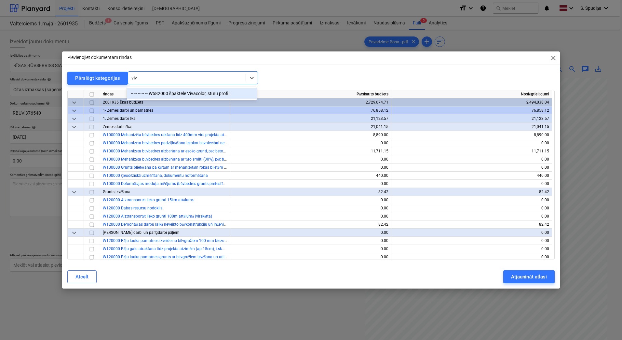
type input "viva"
click at [191, 93] on div "-- -- -- -- -- W582000 špaktele Vivacolor, stūru profili" at bounding box center [192, 93] width 130 height 10
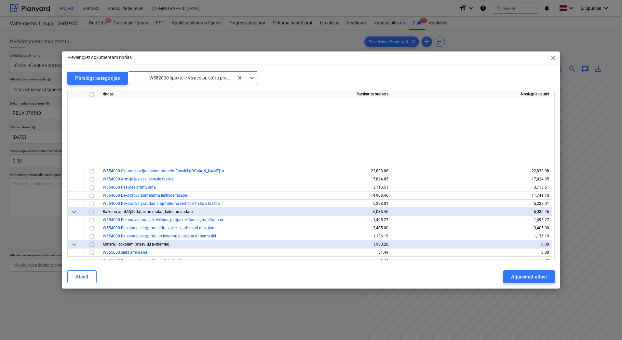
scroll to position [3499, 0]
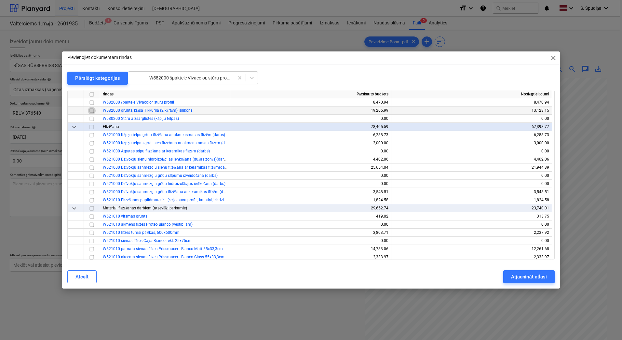
click at [90, 111] on input "checkbox" at bounding box center [92, 111] width 8 height 8
click at [544, 276] on div "Atjaunināt atlasi" at bounding box center [528, 276] width 35 height 8
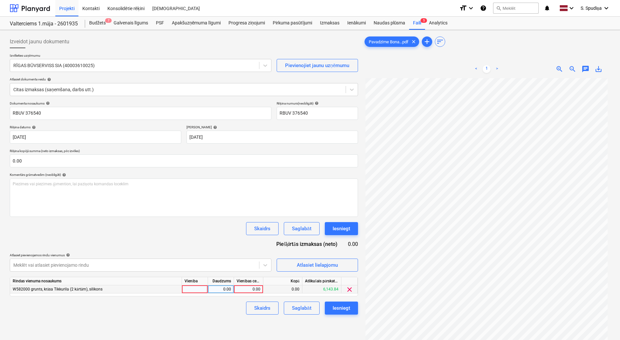
click at [246, 289] on div "0.00" at bounding box center [249, 289] width 24 height 8
type input "105.30"
click at [302, 309] on div "Saglabāt" at bounding box center [301, 308] width 19 height 8
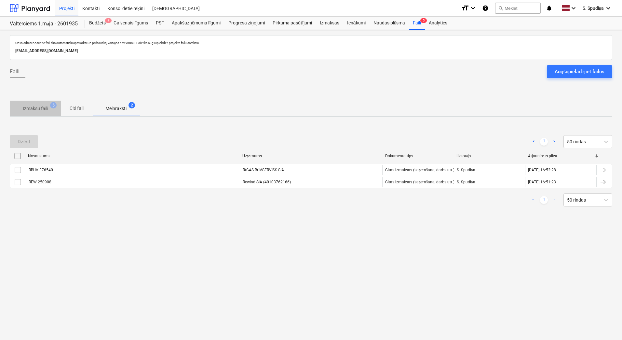
click at [37, 110] on p "Izmaksu faili" at bounding box center [35, 108] width 25 height 7
